Goal: Find specific page/section: Find specific page/section

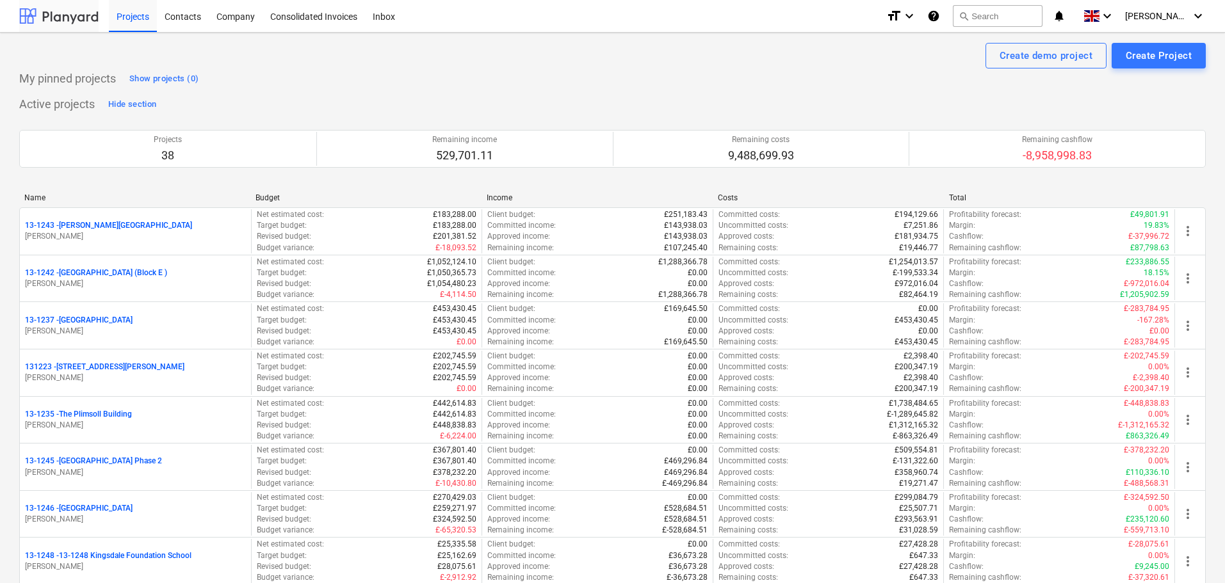
click at [54, 22] on div at bounding box center [58, 16] width 79 height 32
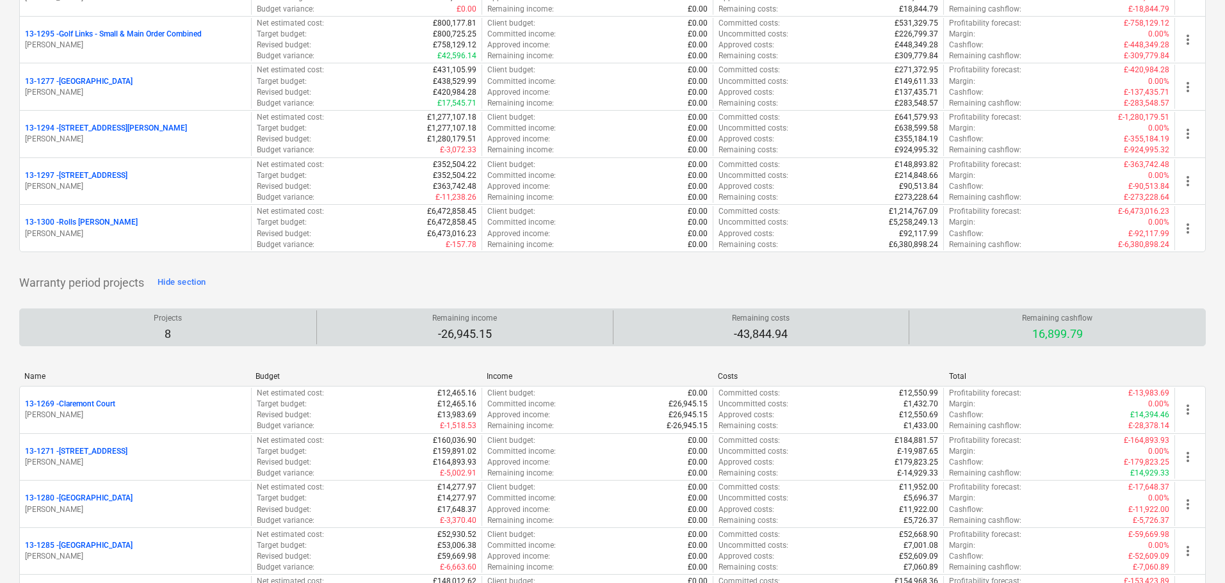
scroll to position [1792, 0]
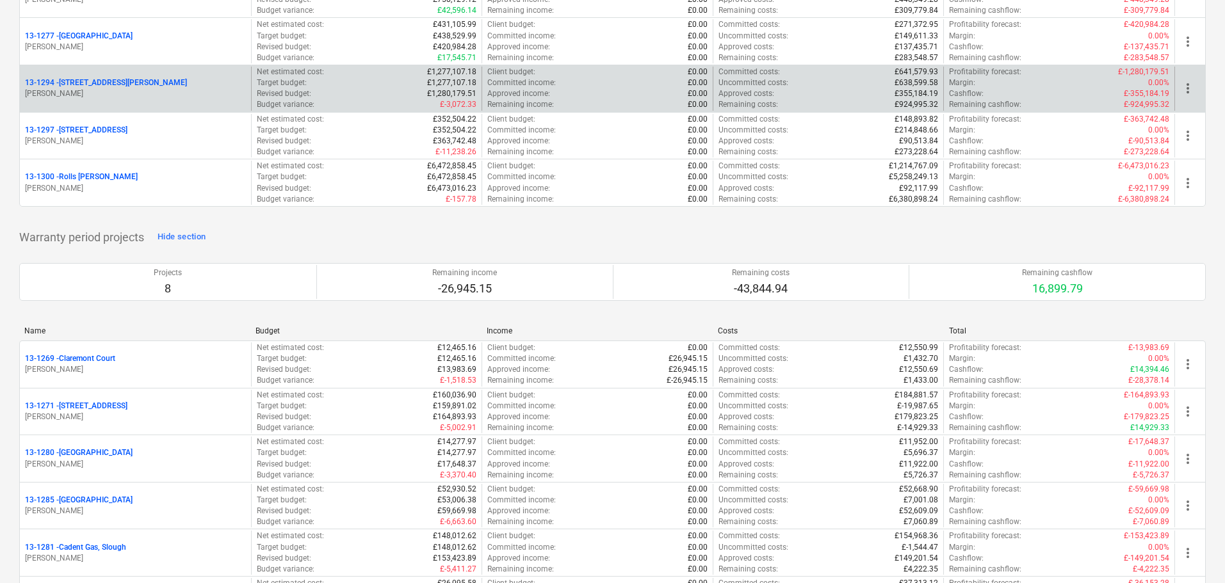
click at [113, 82] on p "[STREET_ADDRESS][PERSON_NAME]" at bounding box center [106, 82] width 162 height 11
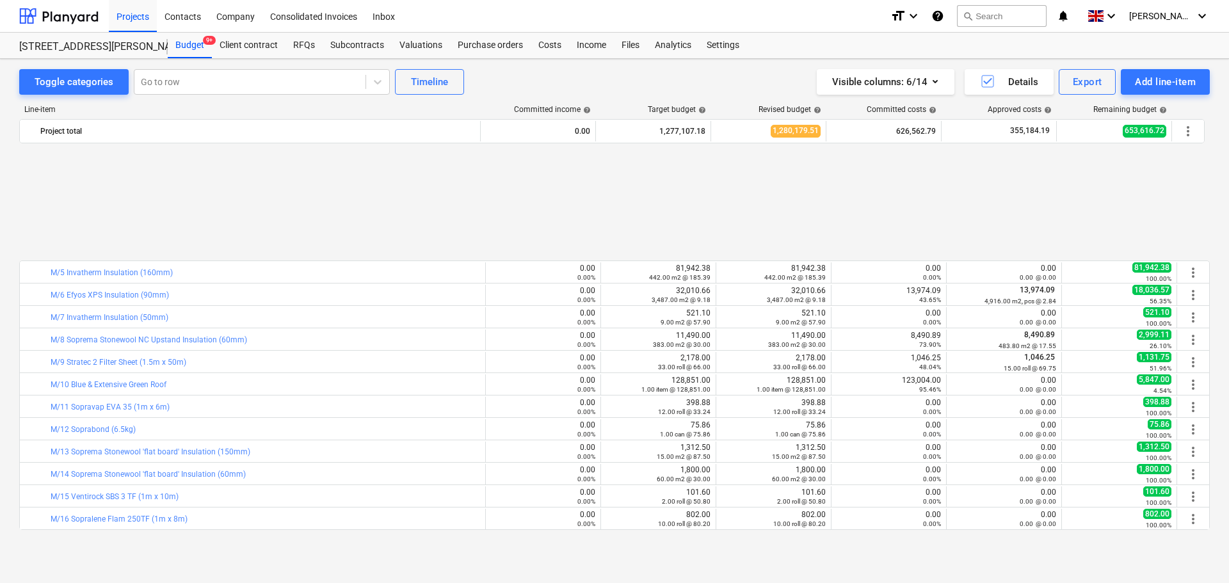
scroll to position [576, 0]
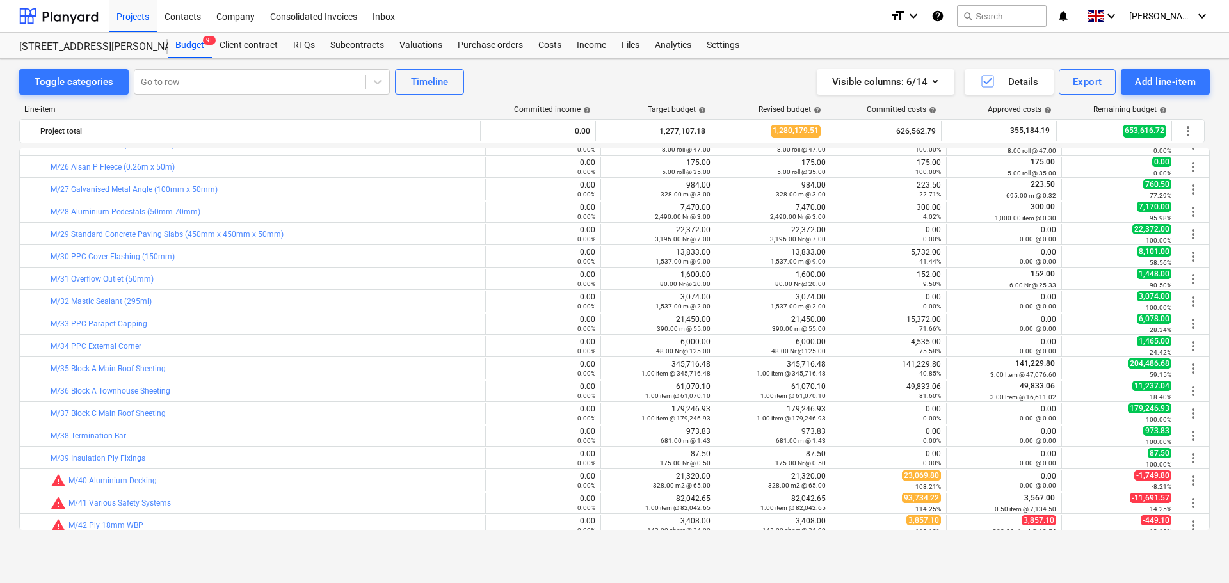
click at [63, 95] on div "Line-item Committed income help Target budget help Revised budget help Committe…" at bounding box center [614, 320] width 1191 height 451
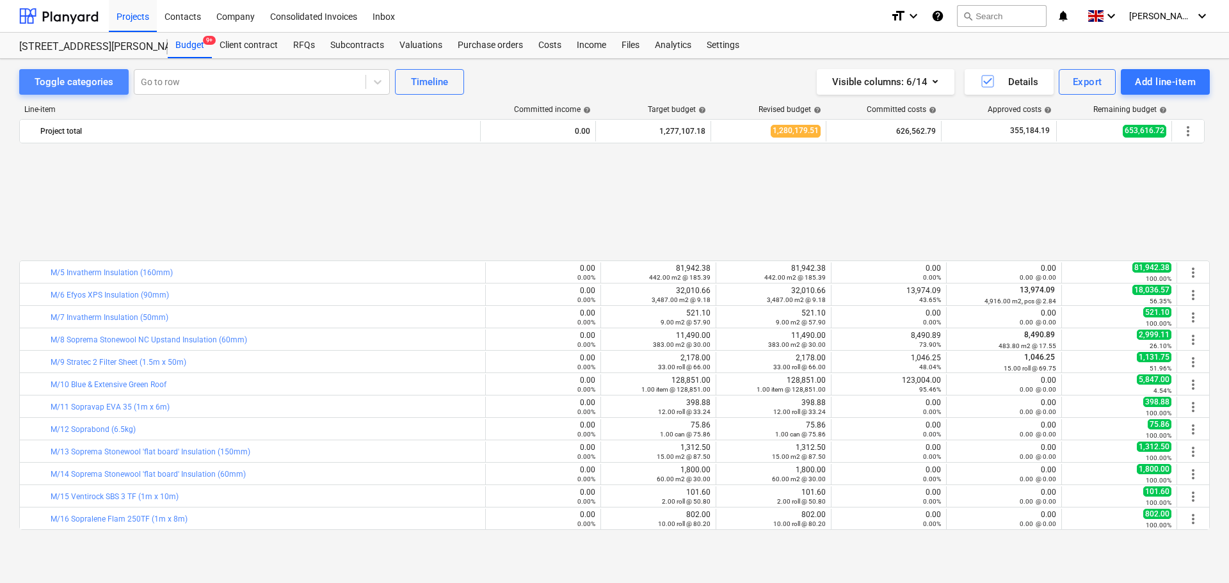
click at [76, 86] on div "Toggle categories" at bounding box center [74, 82] width 79 height 17
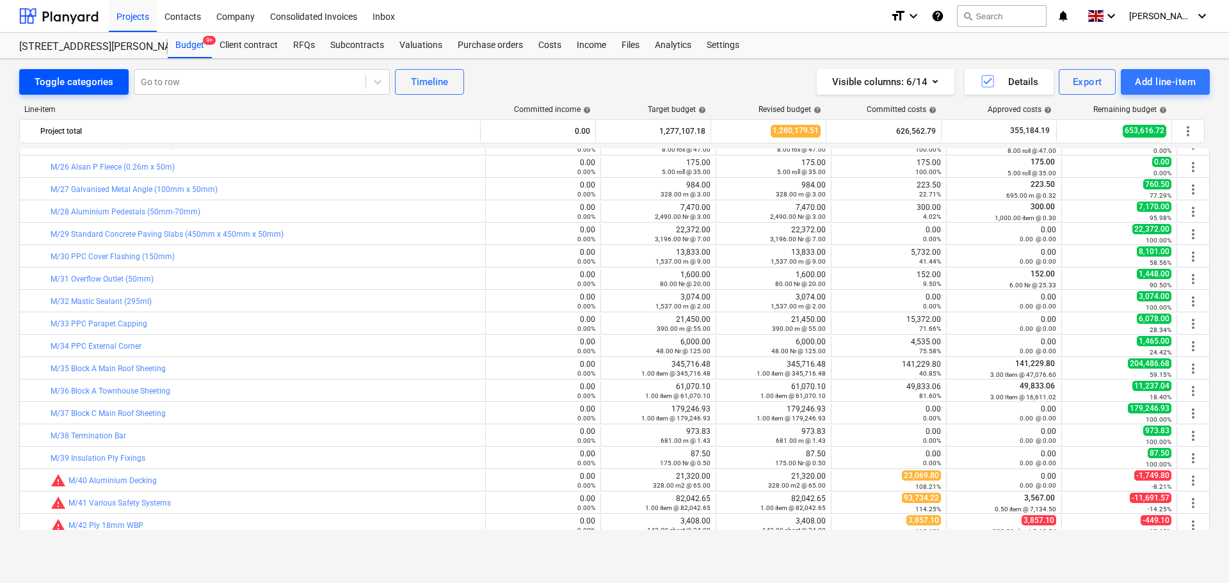
click at [76, 86] on div "Toggle categories" at bounding box center [74, 82] width 79 height 17
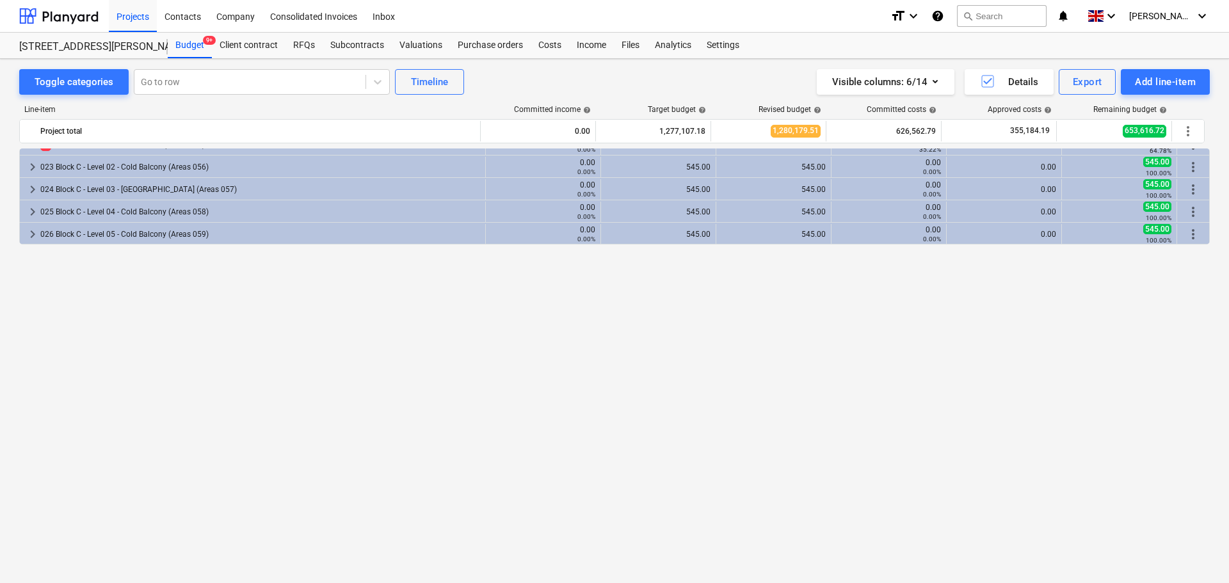
scroll to position [256, 0]
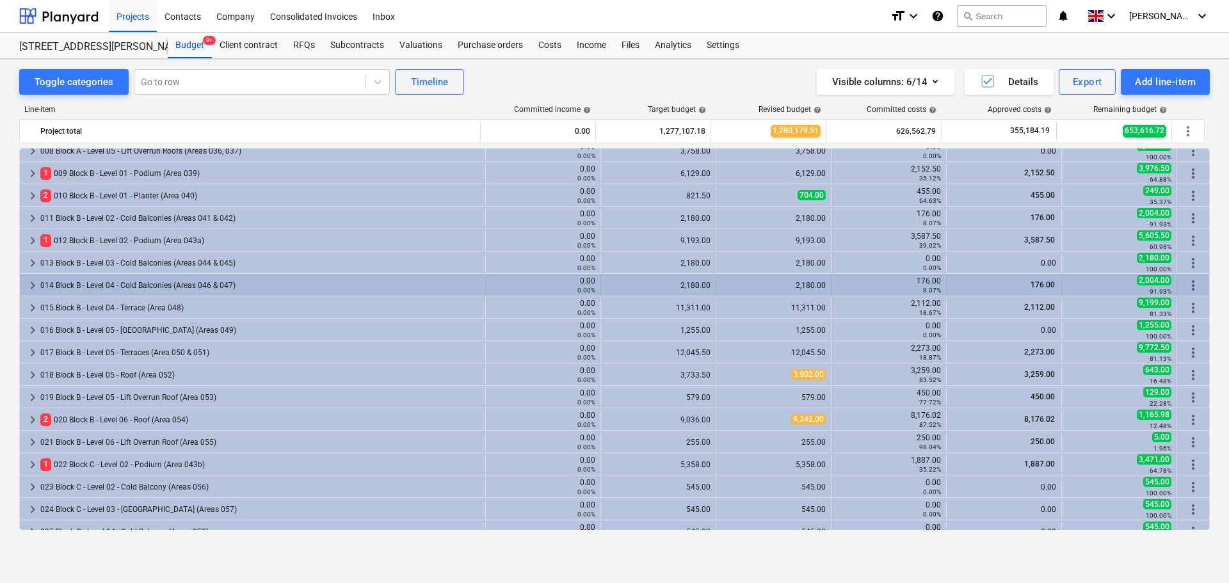
click at [120, 283] on div "014 Block B - Level 04 - Cold Balconies (Areas 046 & 047)" at bounding box center [260, 285] width 440 height 20
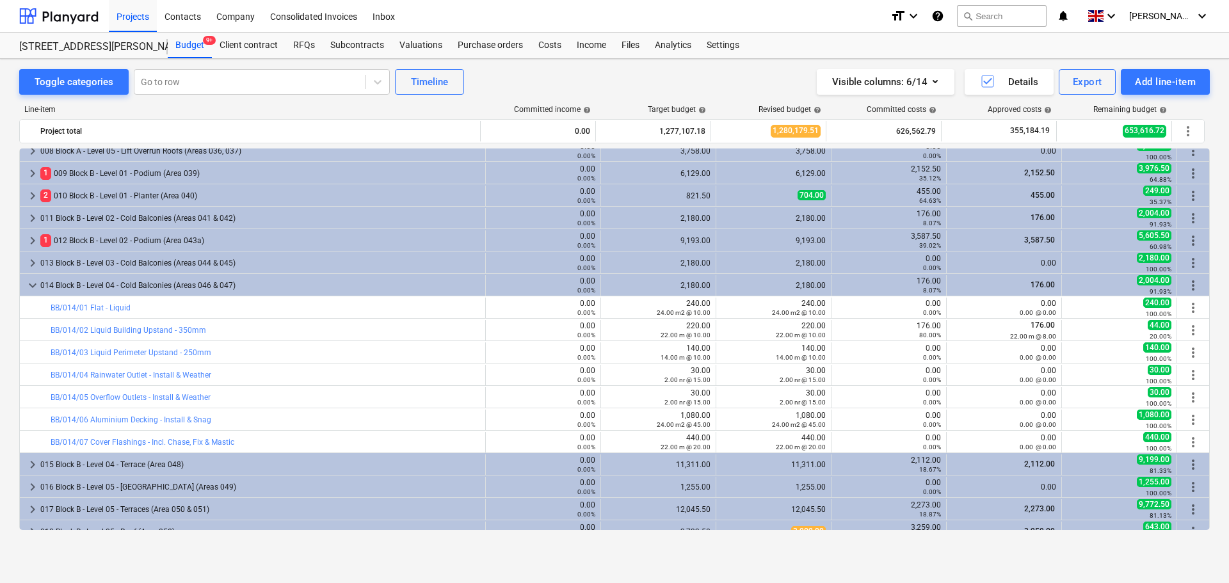
click at [120, 283] on div "014 Block B - Level 04 - Cold Balconies (Areas 046 & 047)" at bounding box center [260, 285] width 440 height 20
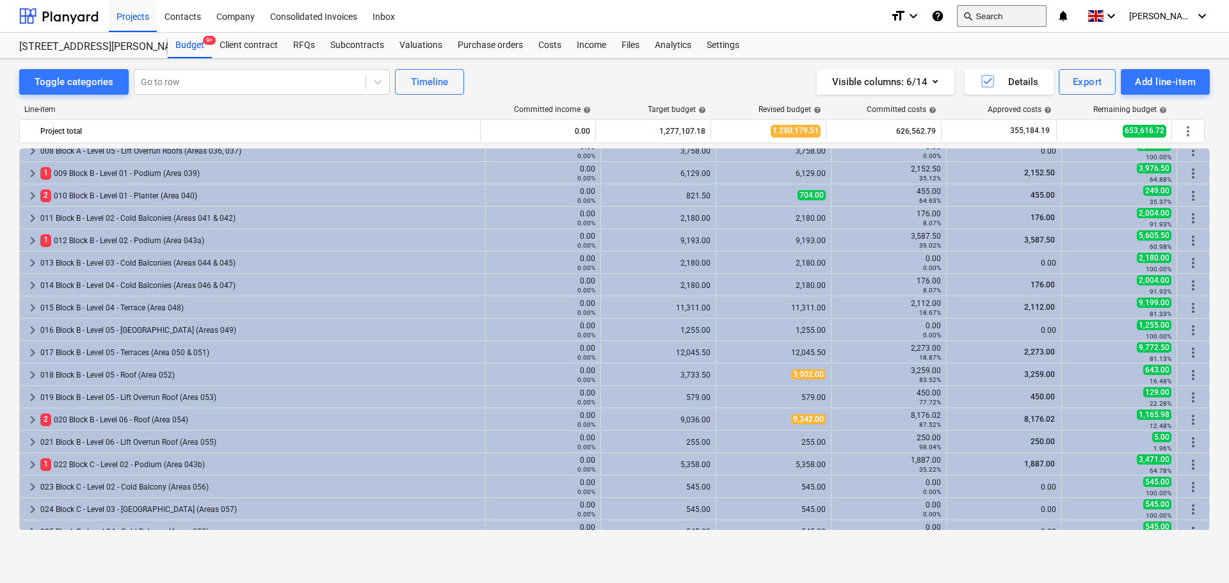
click at [1021, 20] on button "search Search" at bounding box center [1002, 16] width 90 height 22
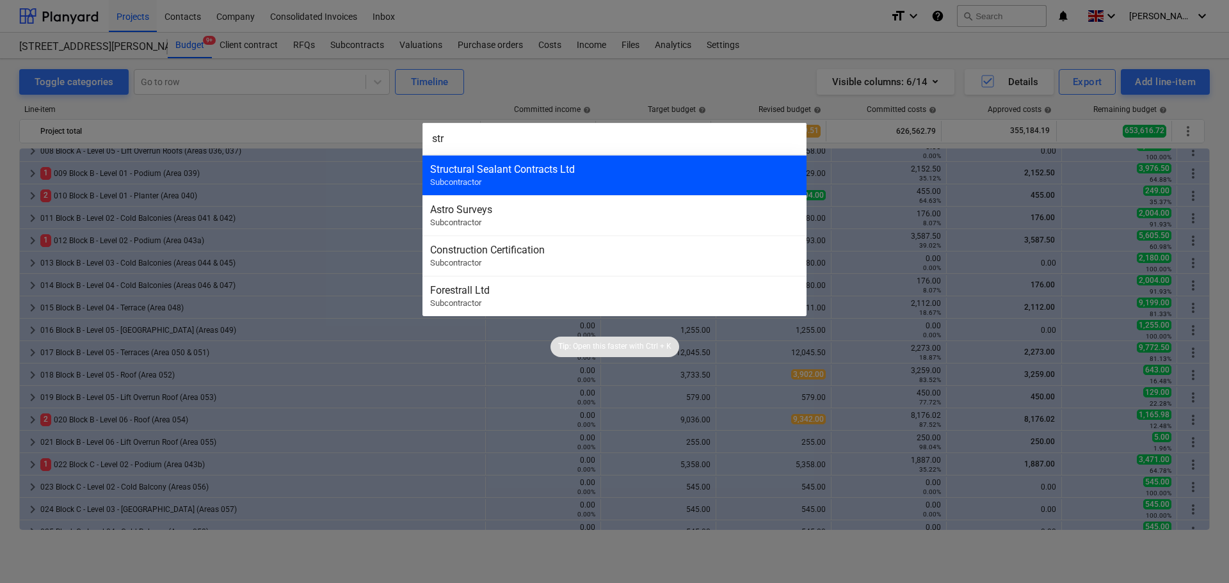
type input "str"
click at [613, 172] on div "Structural Sealant Contracts Ltd" at bounding box center [614, 169] width 369 height 12
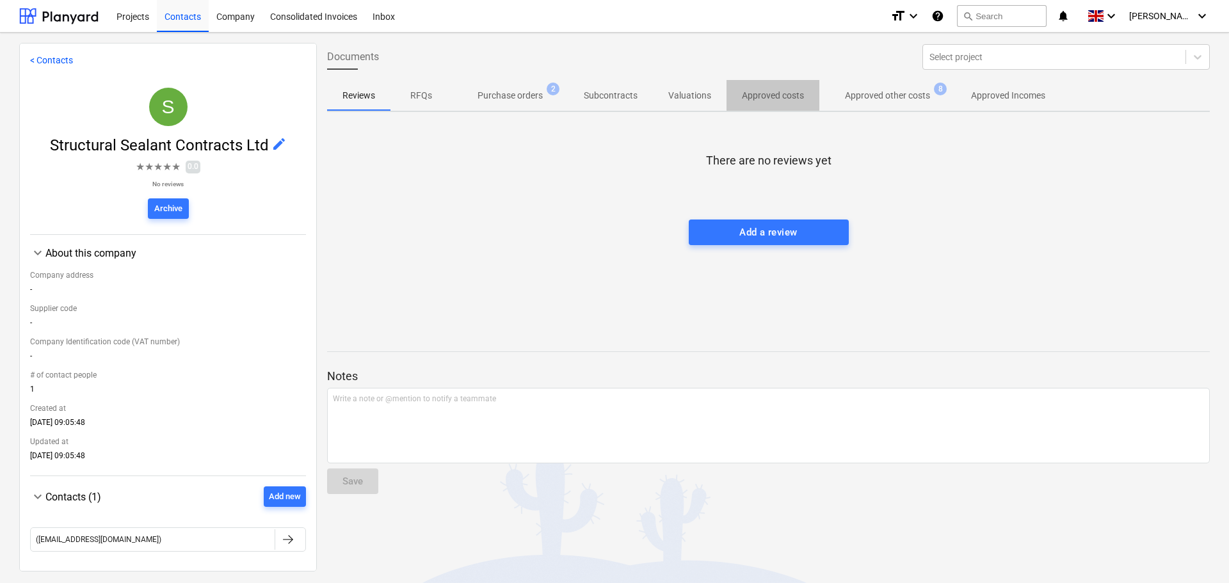
click at [758, 96] on p "Approved costs" at bounding box center [773, 95] width 62 height 13
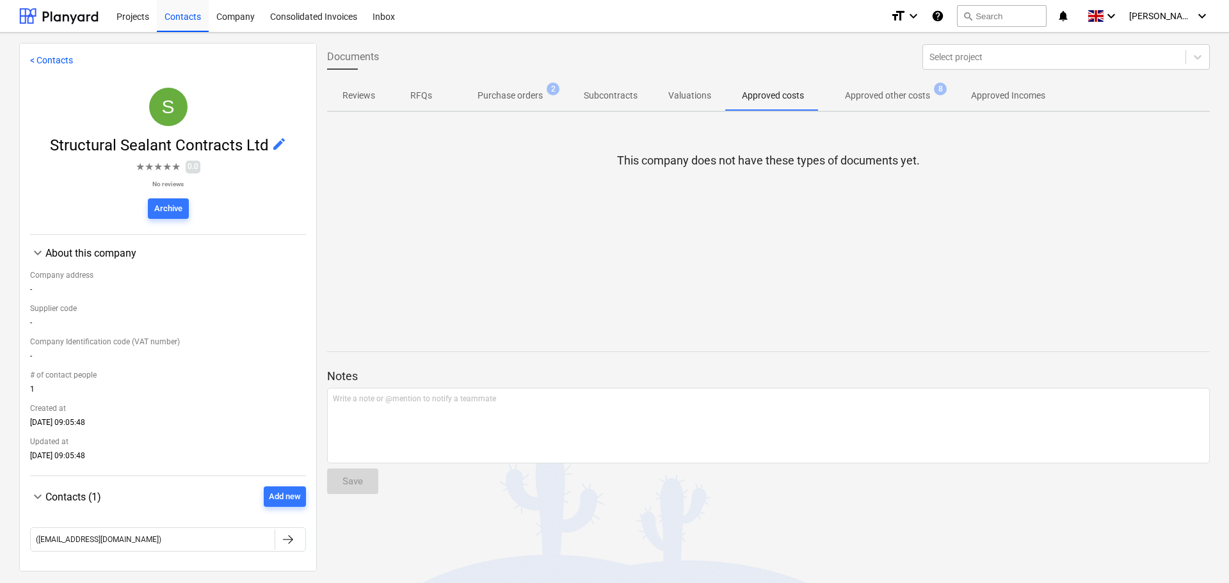
click at [887, 98] on p "Approved other costs" at bounding box center [887, 95] width 85 height 13
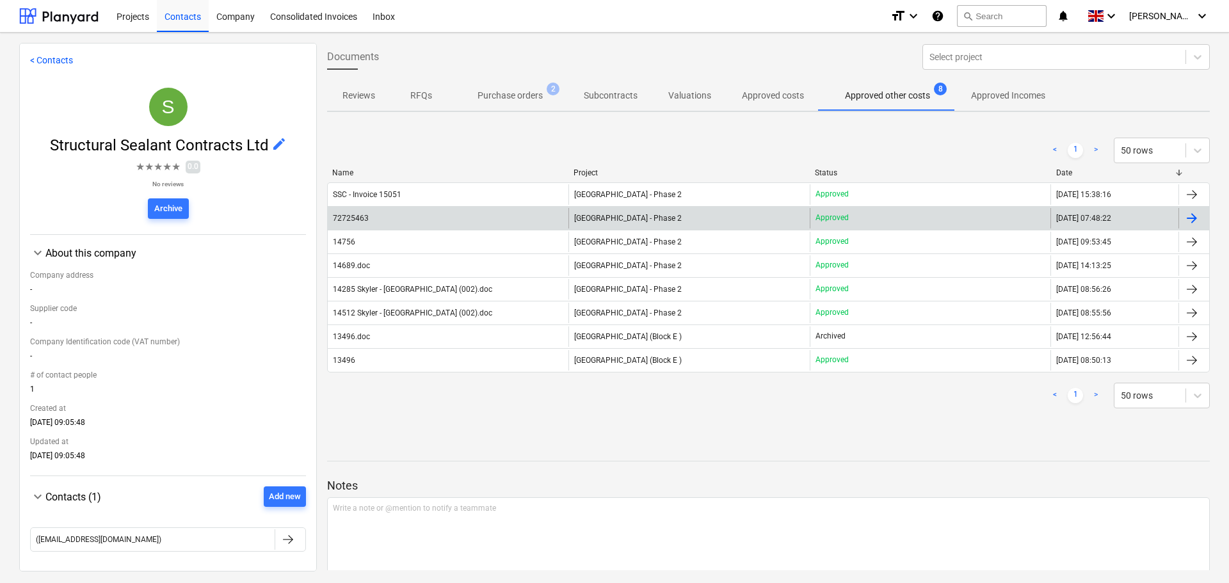
click at [618, 207] on div "72725463 [GEOGRAPHIC_DATA] - Phase 2 Approved [DATE] 07:48:22" at bounding box center [768, 218] width 883 height 24
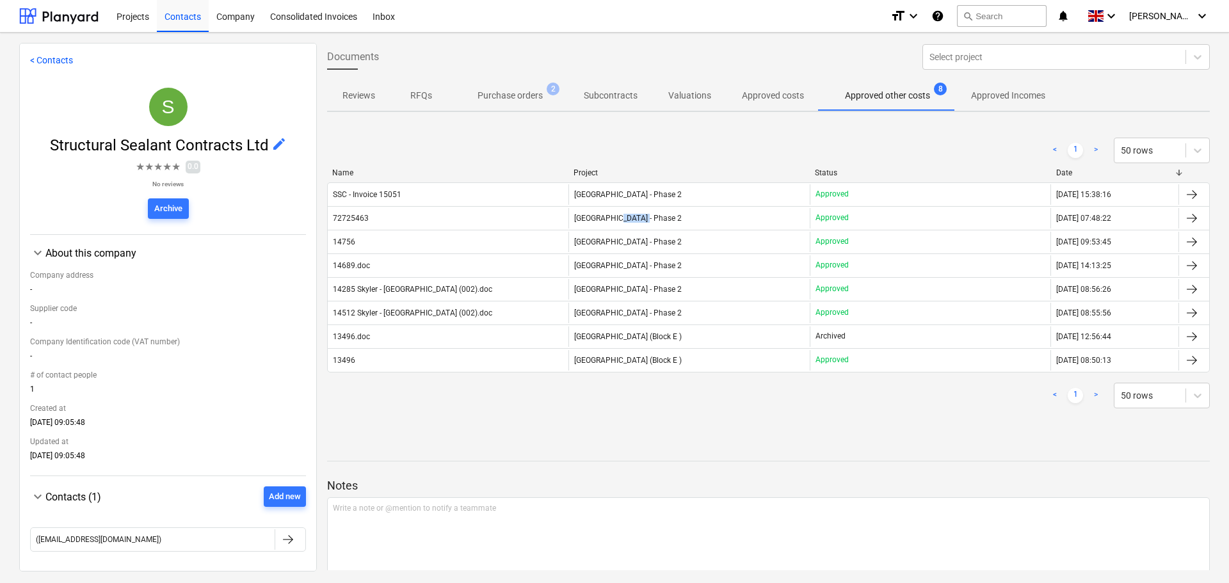
click at [615, 214] on span "[GEOGRAPHIC_DATA] - Phase 2" at bounding box center [628, 218] width 108 height 9
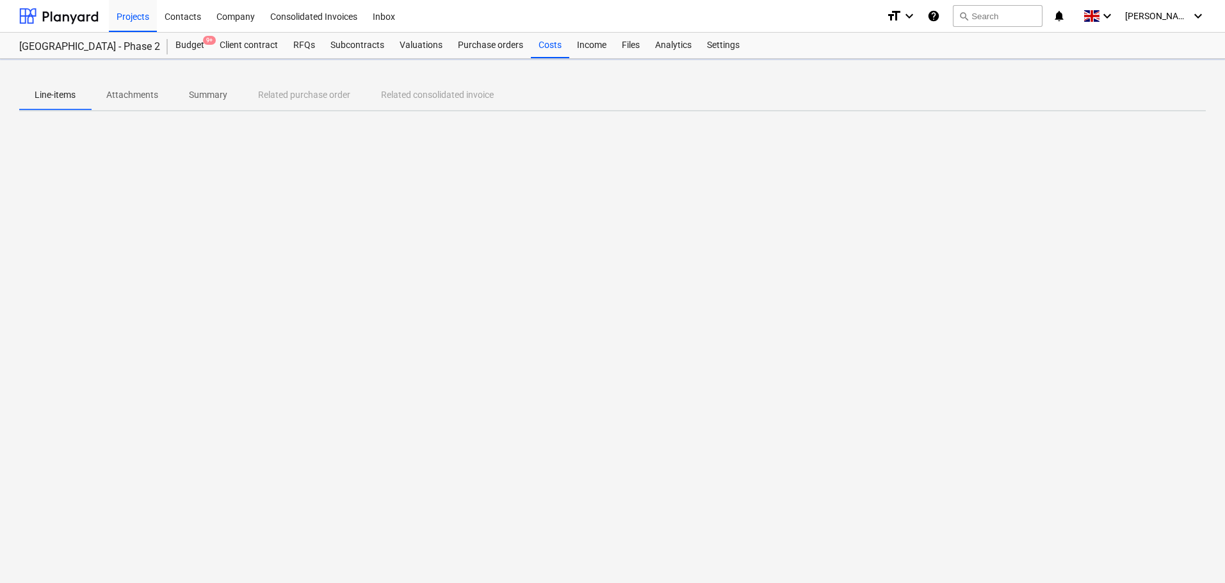
click at [234, 79] on div at bounding box center [612, 74] width 1186 height 10
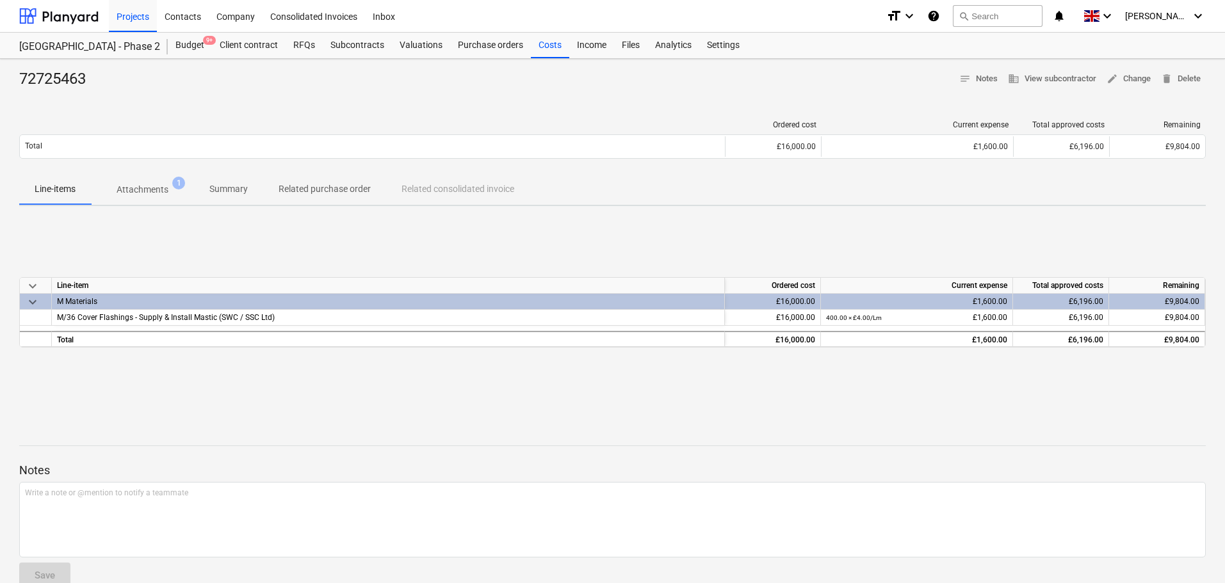
click at [131, 186] on p "Attachments" at bounding box center [143, 189] width 52 height 13
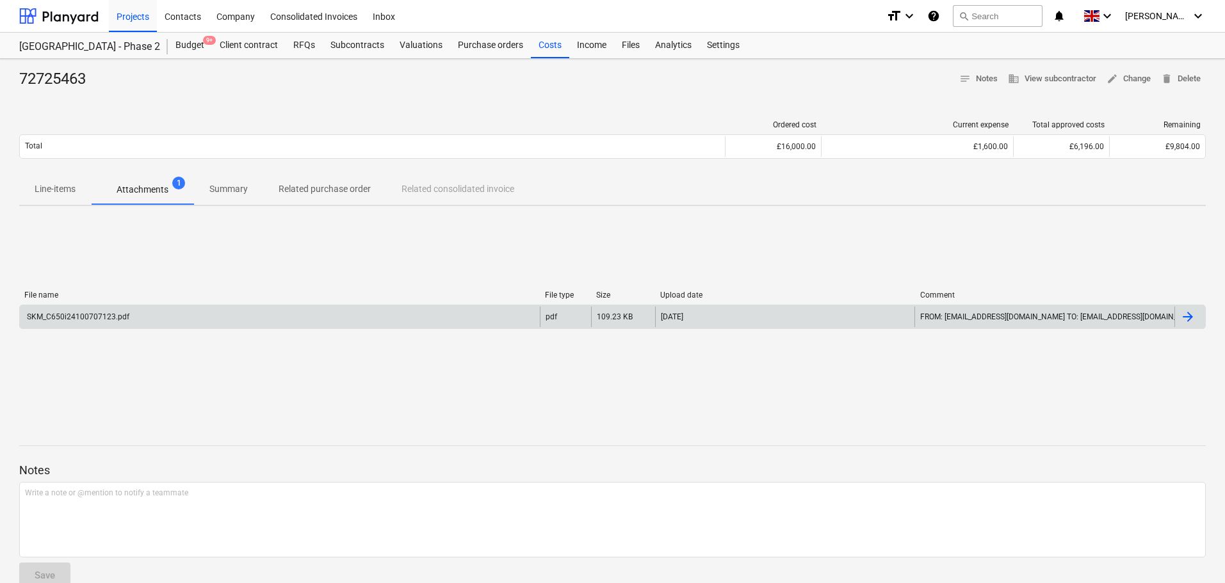
click at [213, 319] on div "SKM_C650i24100707123.pdf" at bounding box center [280, 317] width 520 height 20
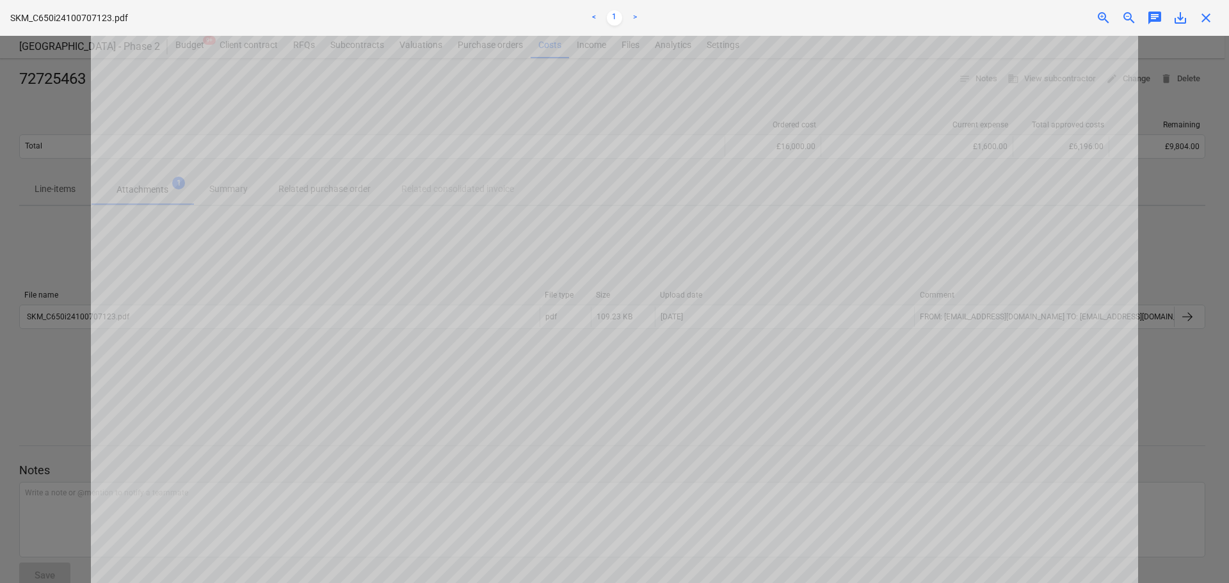
click at [681, 583] on html "Projects Contacts Company Consolidated Invoices Inbox format_size keyboard_arro…" at bounding box center [614, 291] width 1229 height 583
click at [1207, 13] on span "close" at bounding box center [1205, 17] width 15 height 15
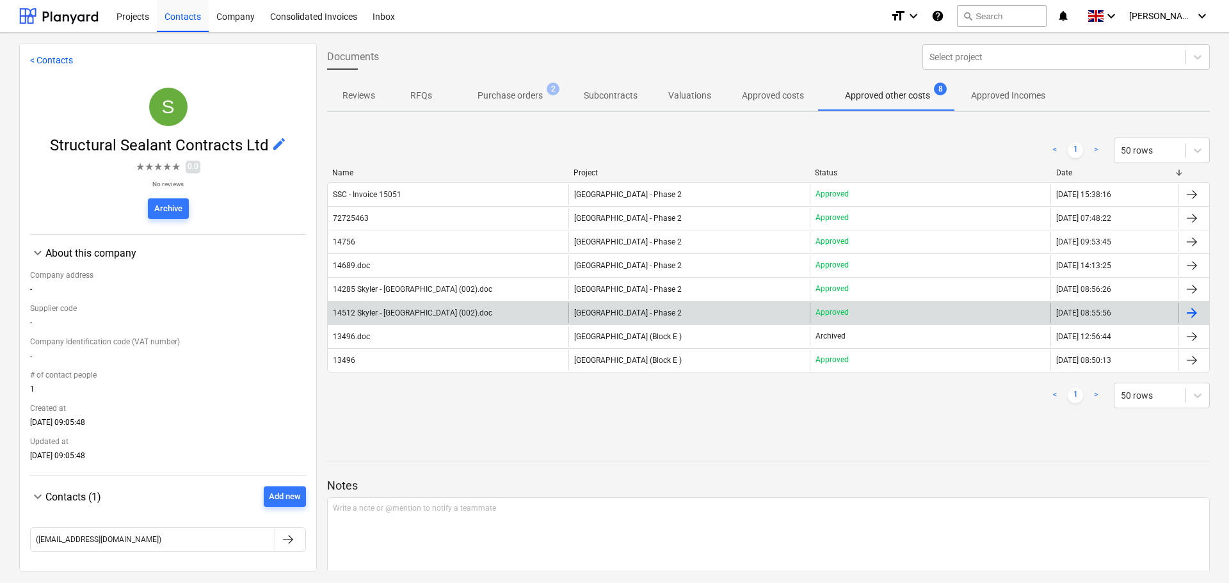
click at [687, 316] on div "[GEOGRAPHIC_DATA] - Phase 2" at bounding box center [688, 313] width 241 height 20
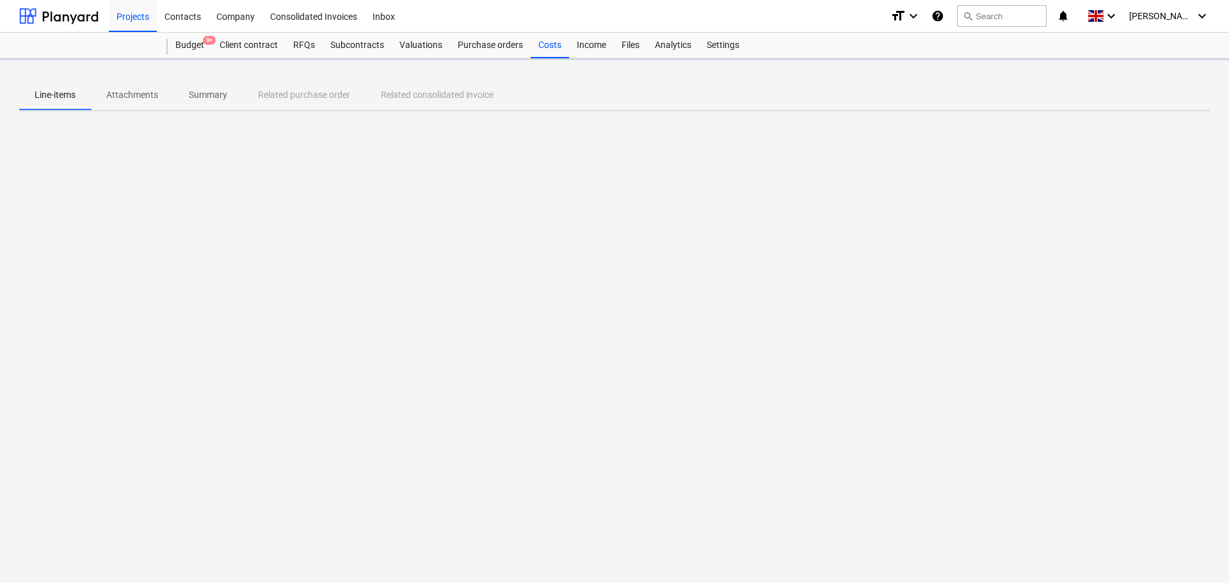
click at [146, 86] on span "Attachments" at bounding box center [132, 94] width 83 height 21
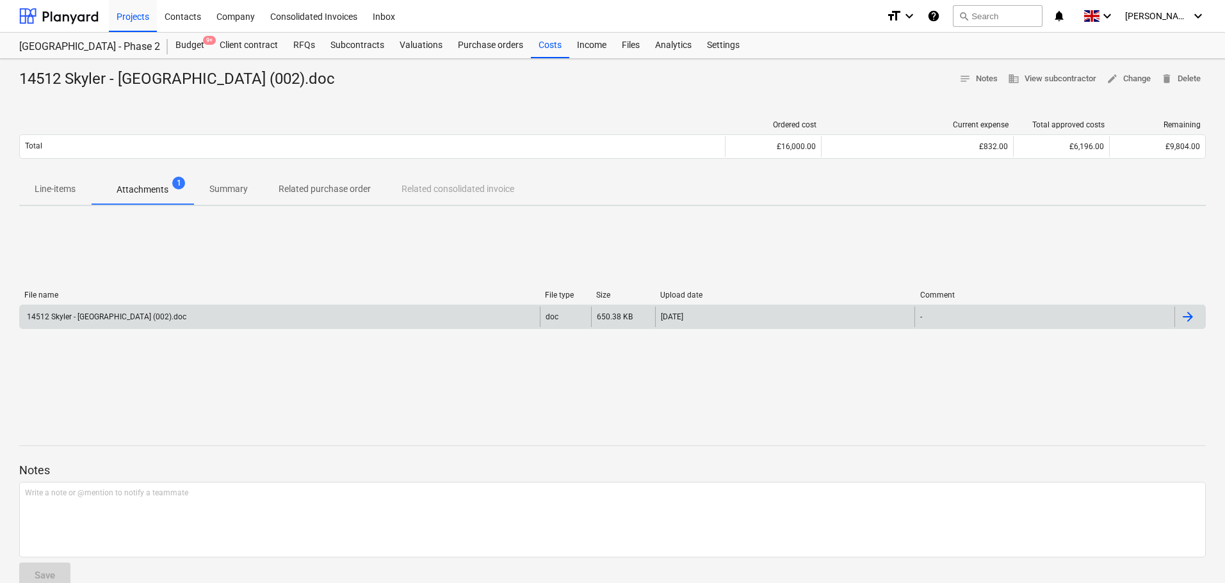
click at [502, 314] on div "14512 Skyler - [GEOGRAPHIC_DATA] (002).doc" at bounding box center [280, 317] width 520 height 20
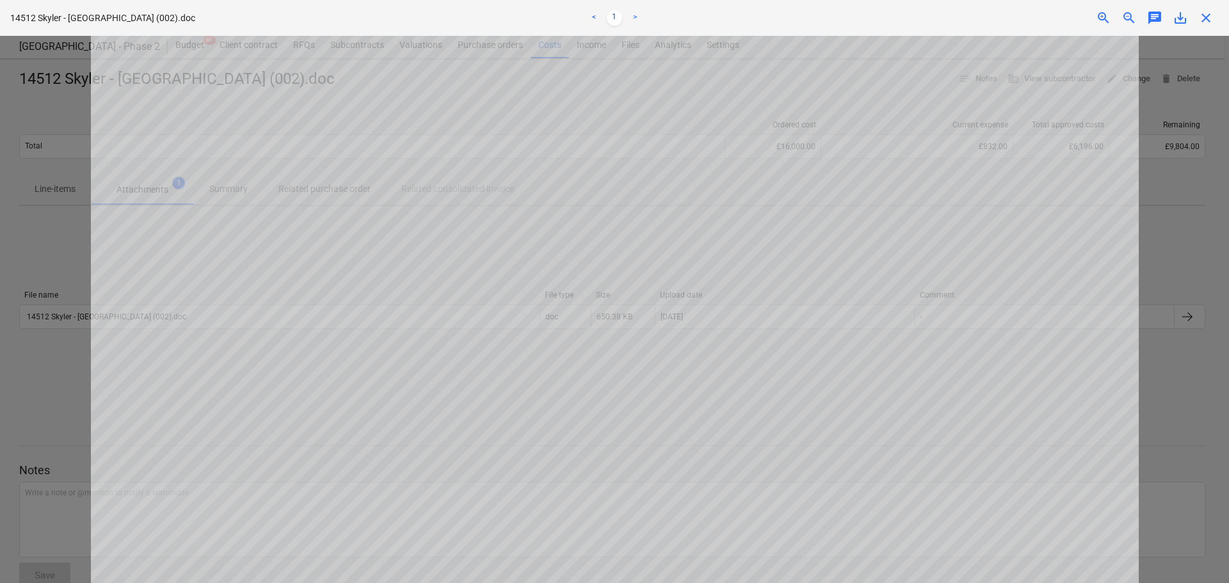
scroll to position [440, 0]
